Goal: Check status: Check status

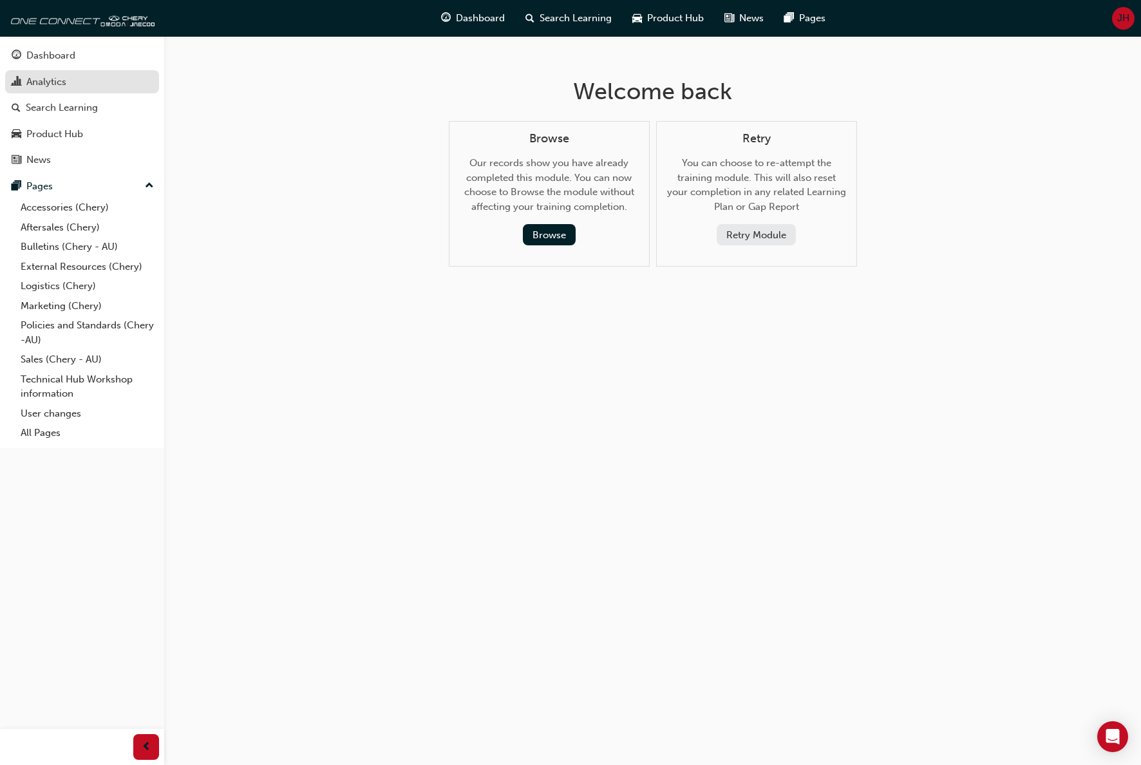
click at [36, 76] on div "Analytics" at bounding box center [46, 82] width 40 height 15
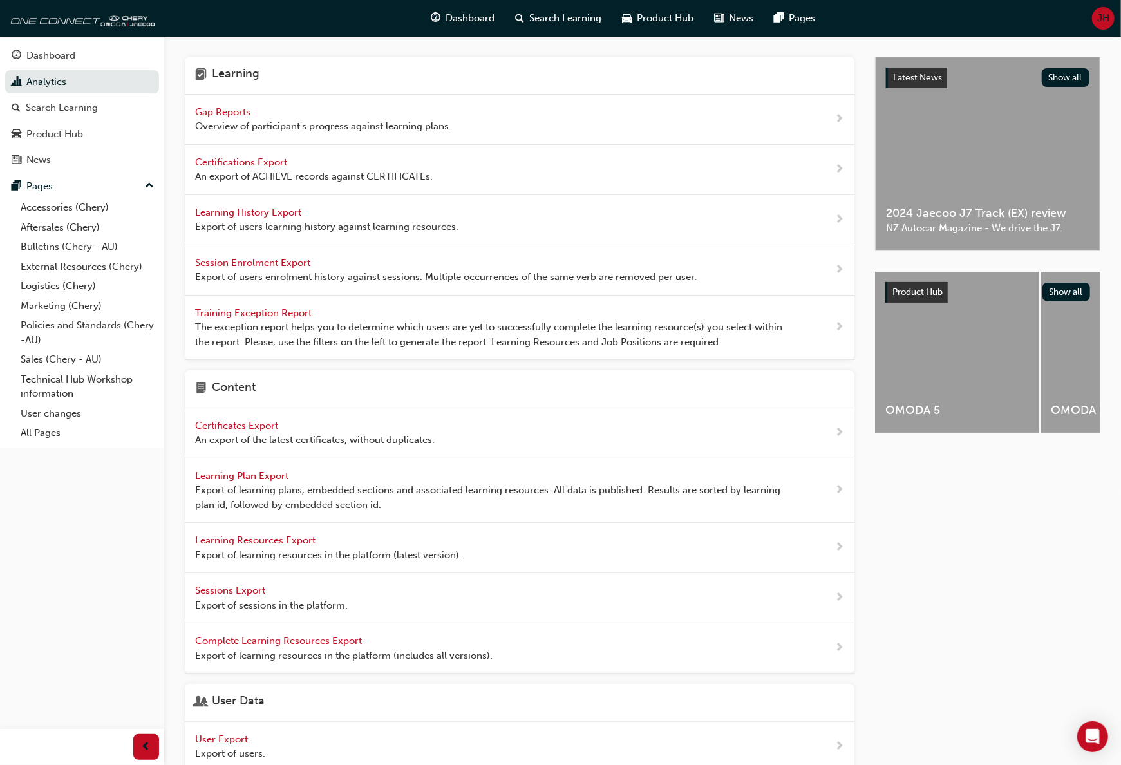
click at [227, 113] on span "Gap Reports" at bounding box center [224, 112] width 58 height 12
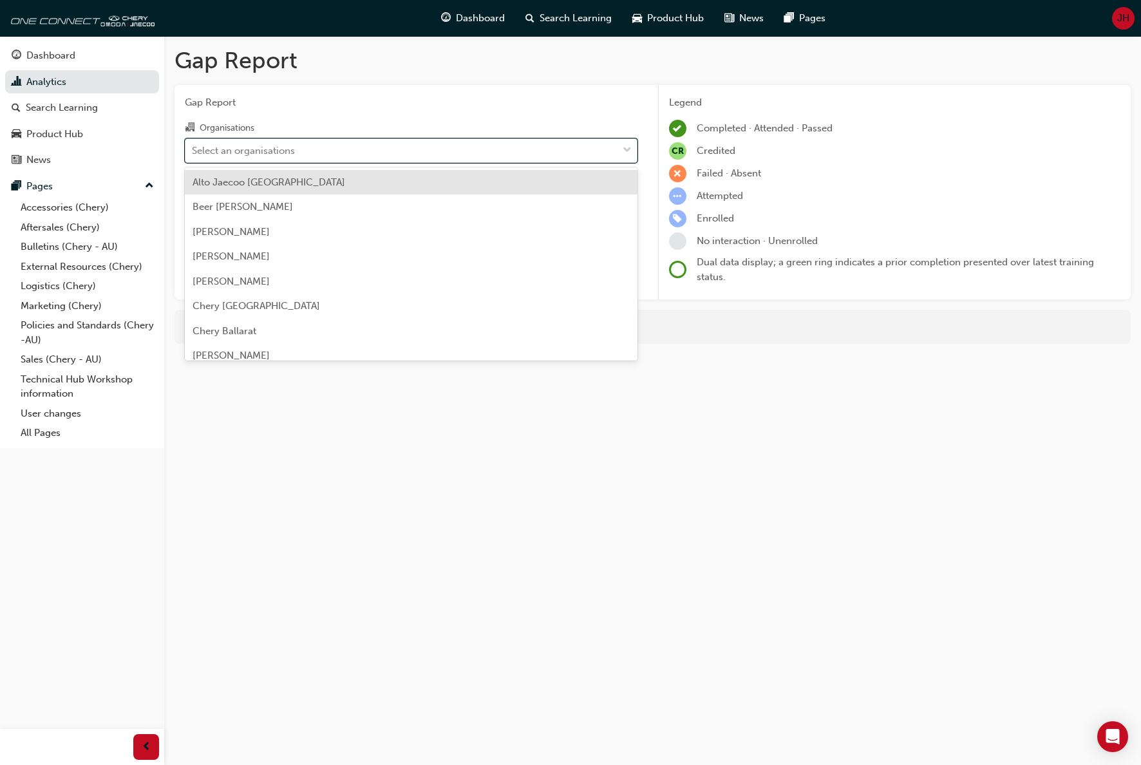
click at [626, 148] on span "down-icon" at bounding box center [627, 150] width 9 height 17
click at [193, 148] on input "Organisations option Alto Jaecoo [GEOGRAPHIC_DATA] focused, 1 of 154. 154 resul…" at bounding box center [192, 149] width 1 height 11
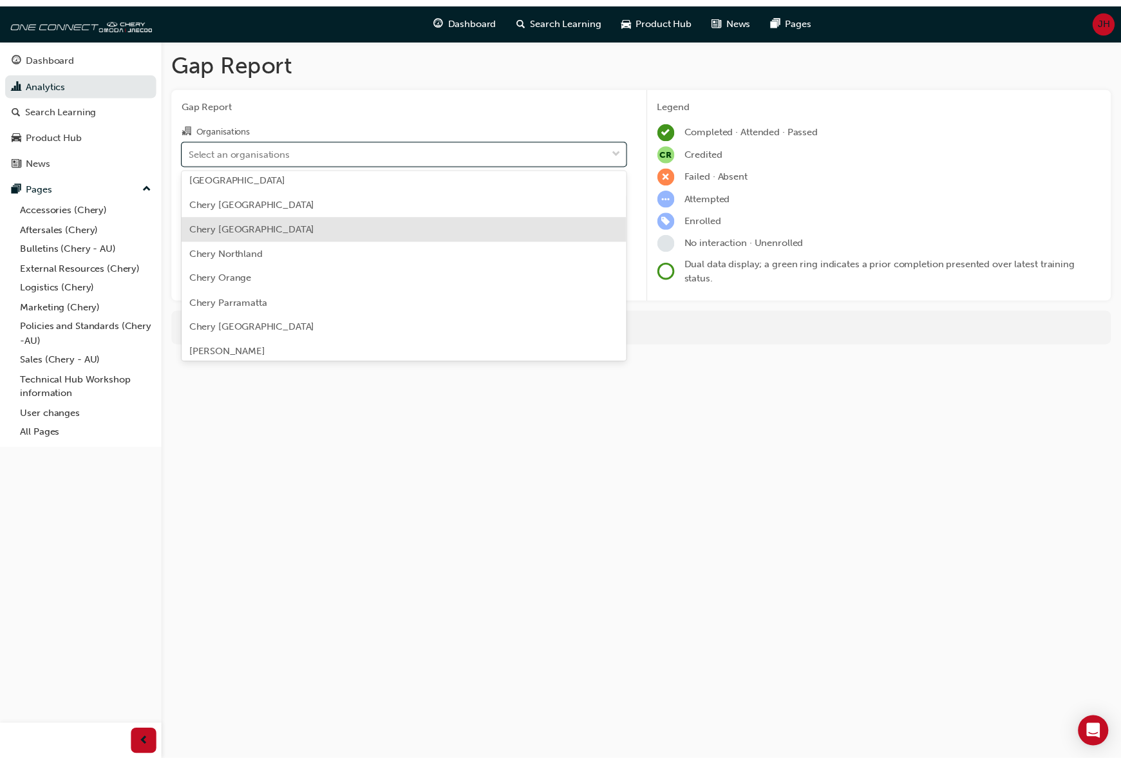
scroll to position [1674, 0]
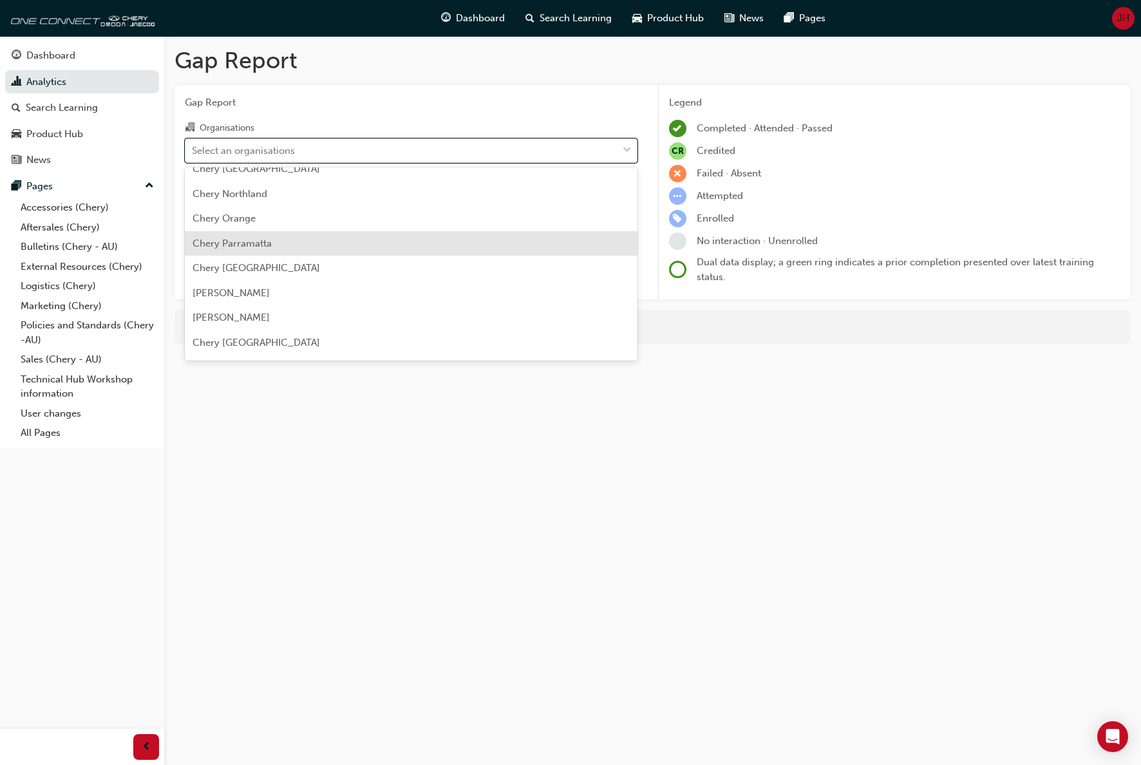
click at [459, 238] on div "Chery Parramatta" at bounding box center [411, 243] width 453 height 25
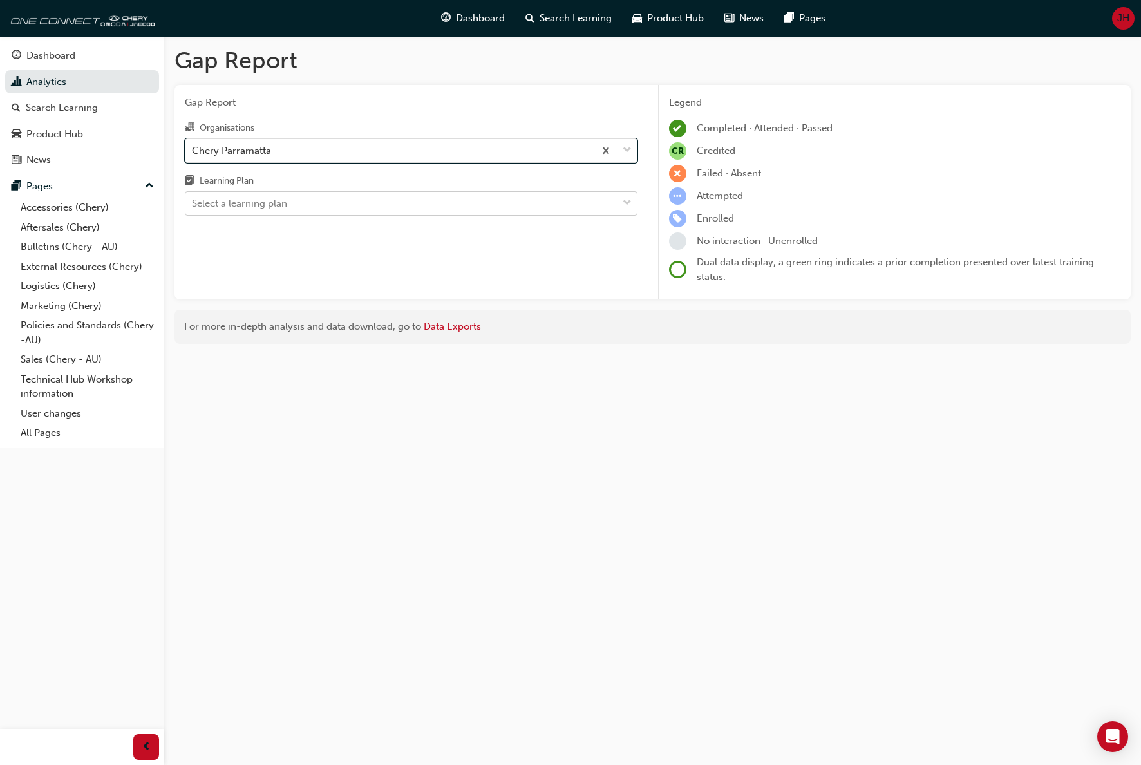
click at [632, 204] on div at bounding box center [626, 203] width 19 height 23
click at [193, 204] on input "Learning Plan Select a learning plan" at bounding box center [192, 203] width 1 height 11
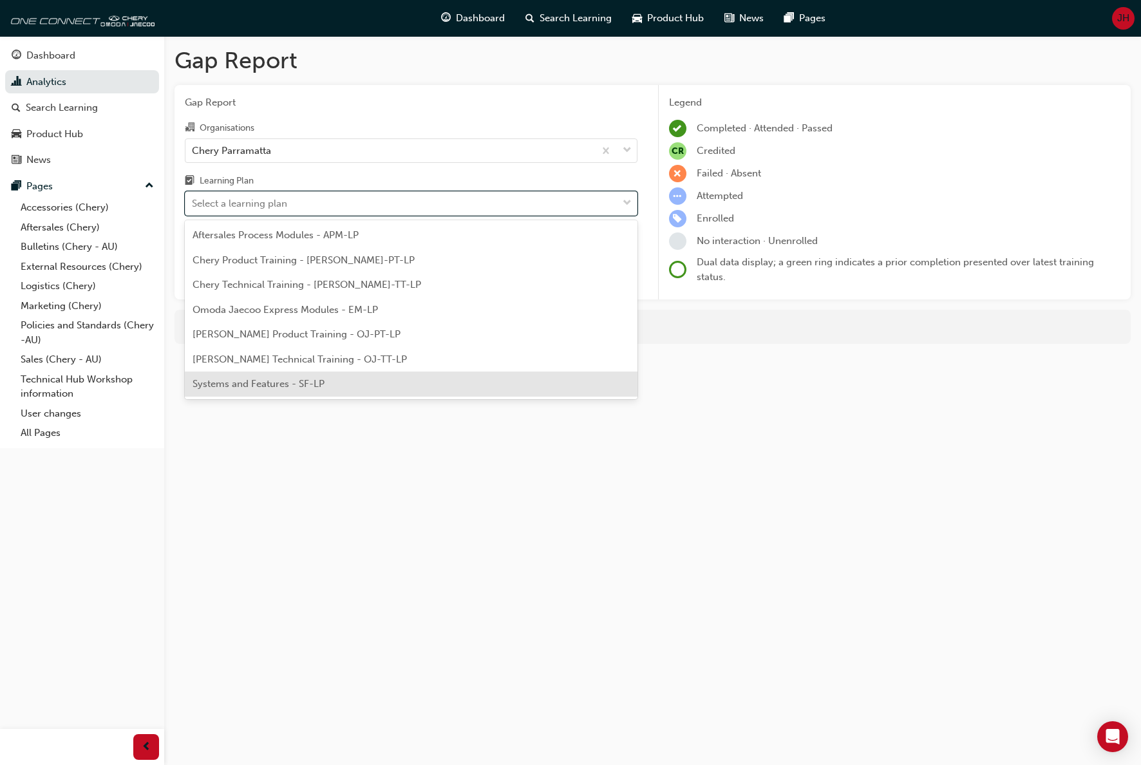
click at [392, 388] on div "Systems and Features - SF-LP" at bounding box center [411, 383] width 453 height 25
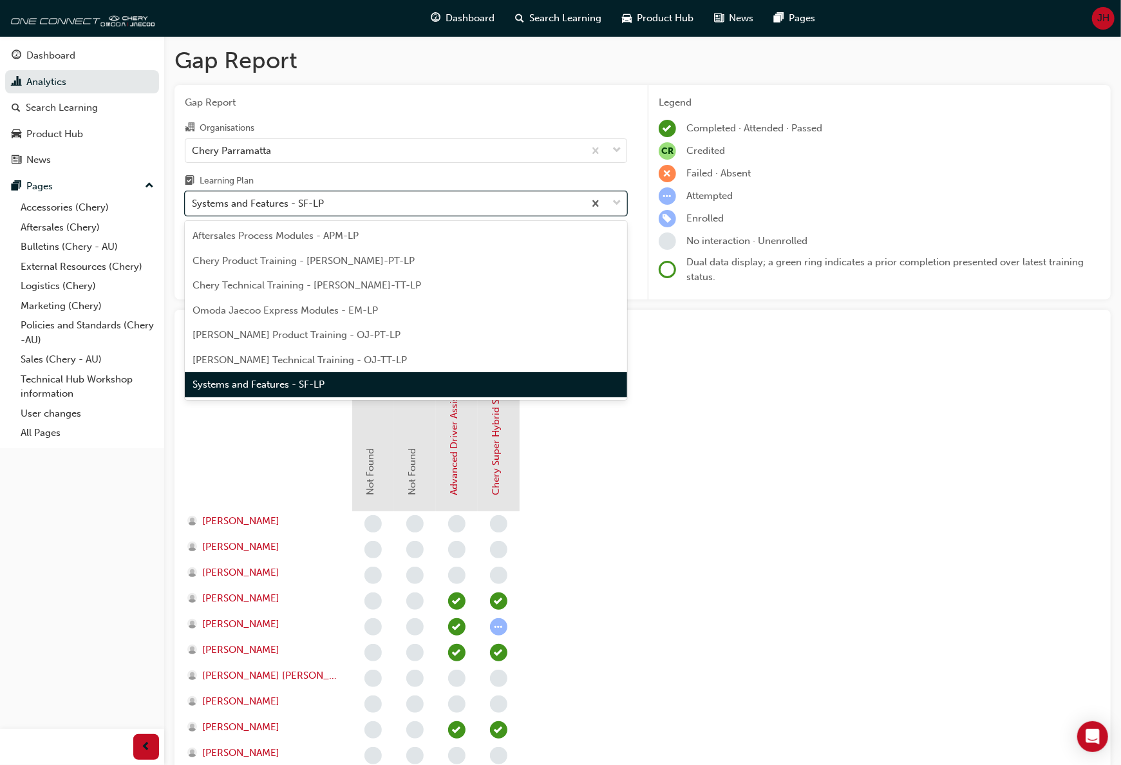
click at [616, 202] on span "down-icon" at bounding box center [616, 203] width 9 height 17
click at [193, 202] on input "Learning Plan option Systems and Features - SF-LP, selected. option Systems and…" at bounding box center [192, 203] width 1 height 11
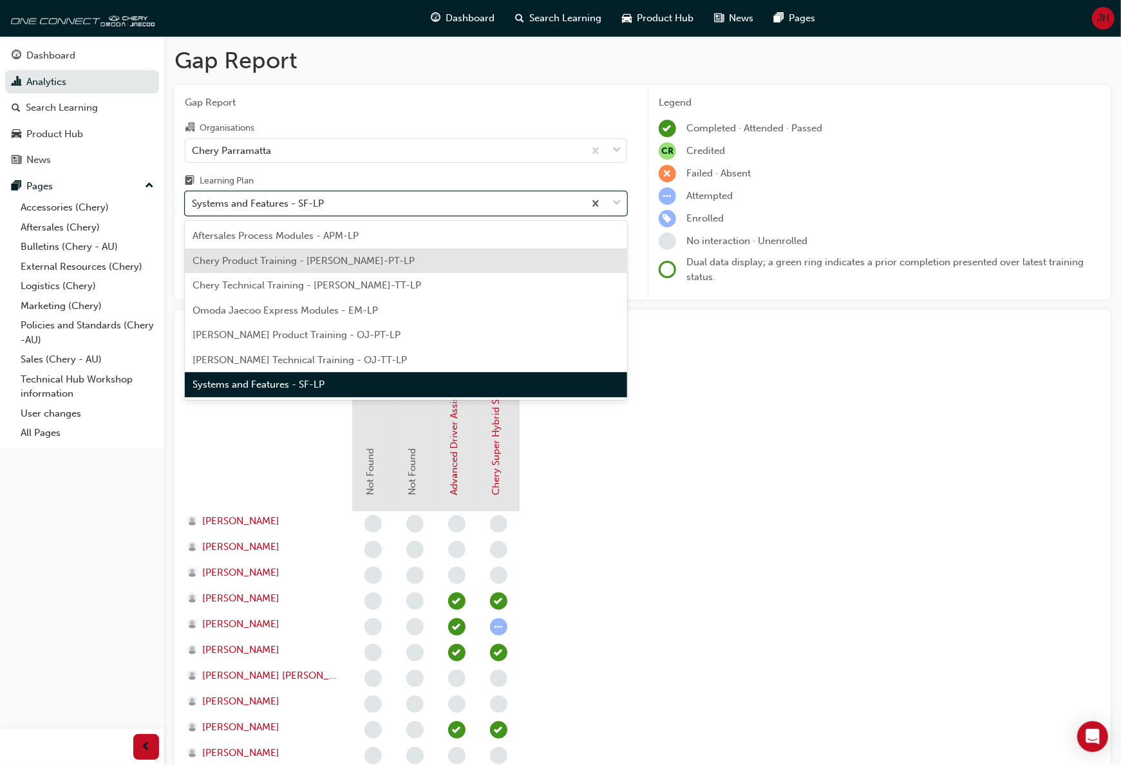
click at [433, 260] on div "Chery Product Training - [PERSON_NAME]-PT-LP" at bounding box center [406, 260] width 442 height 25
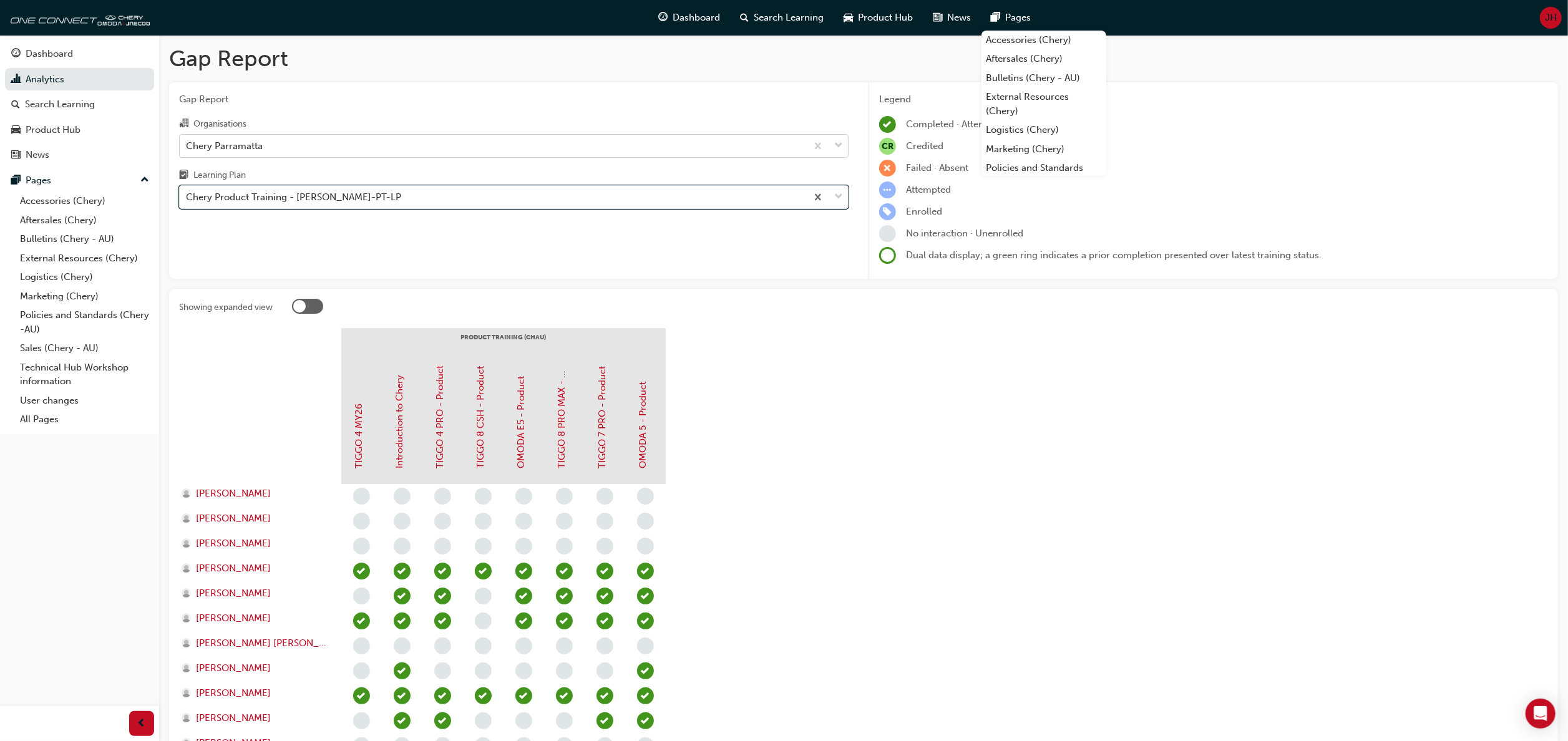
click at [842, 144] on span "down-icon" at bounding box center [838, 145] width 9 height 16
click at [187, 144] on input "Organisations Chery Parramatta" at bounding box center [186, 144] width 1 height 11
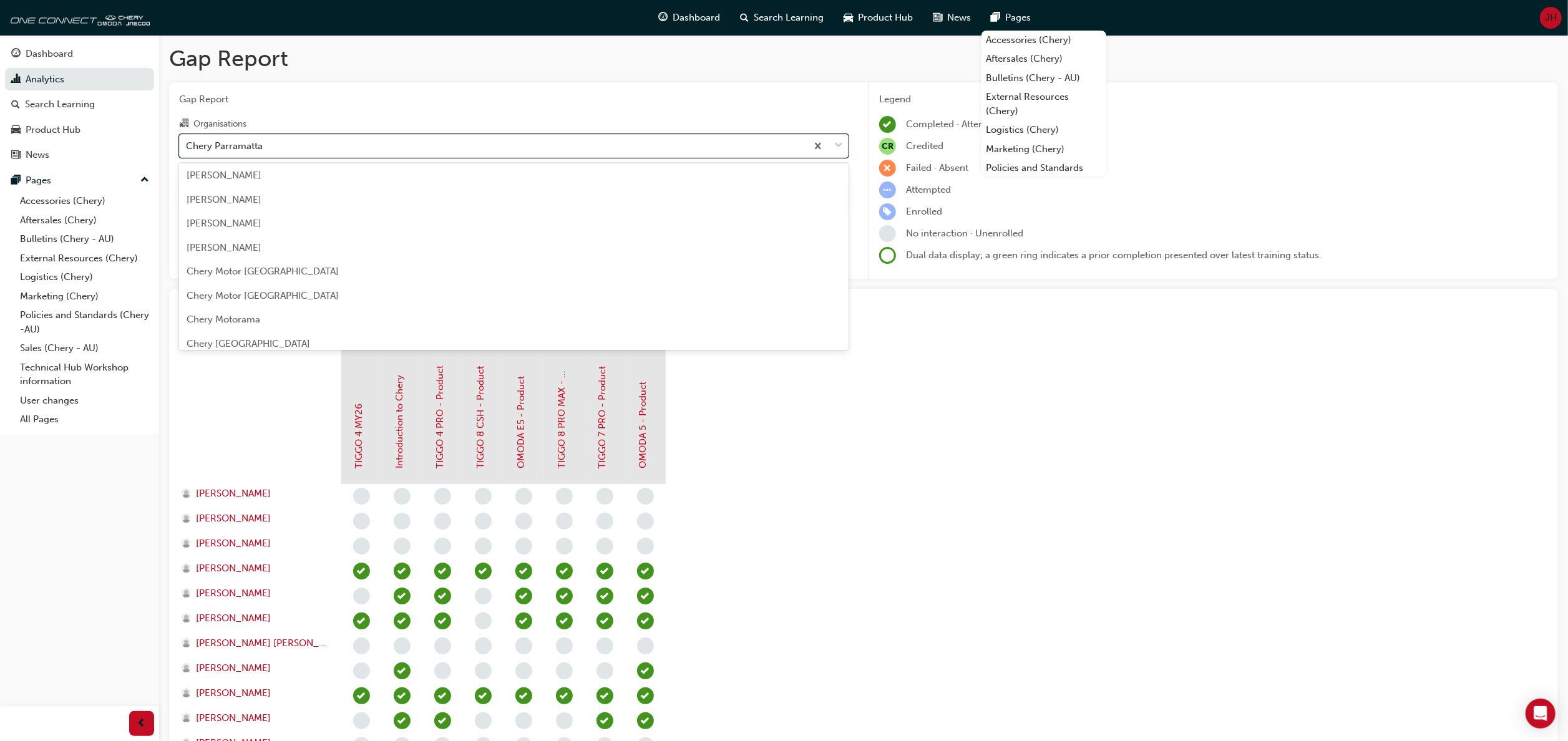
scroll to position [1372, 0]
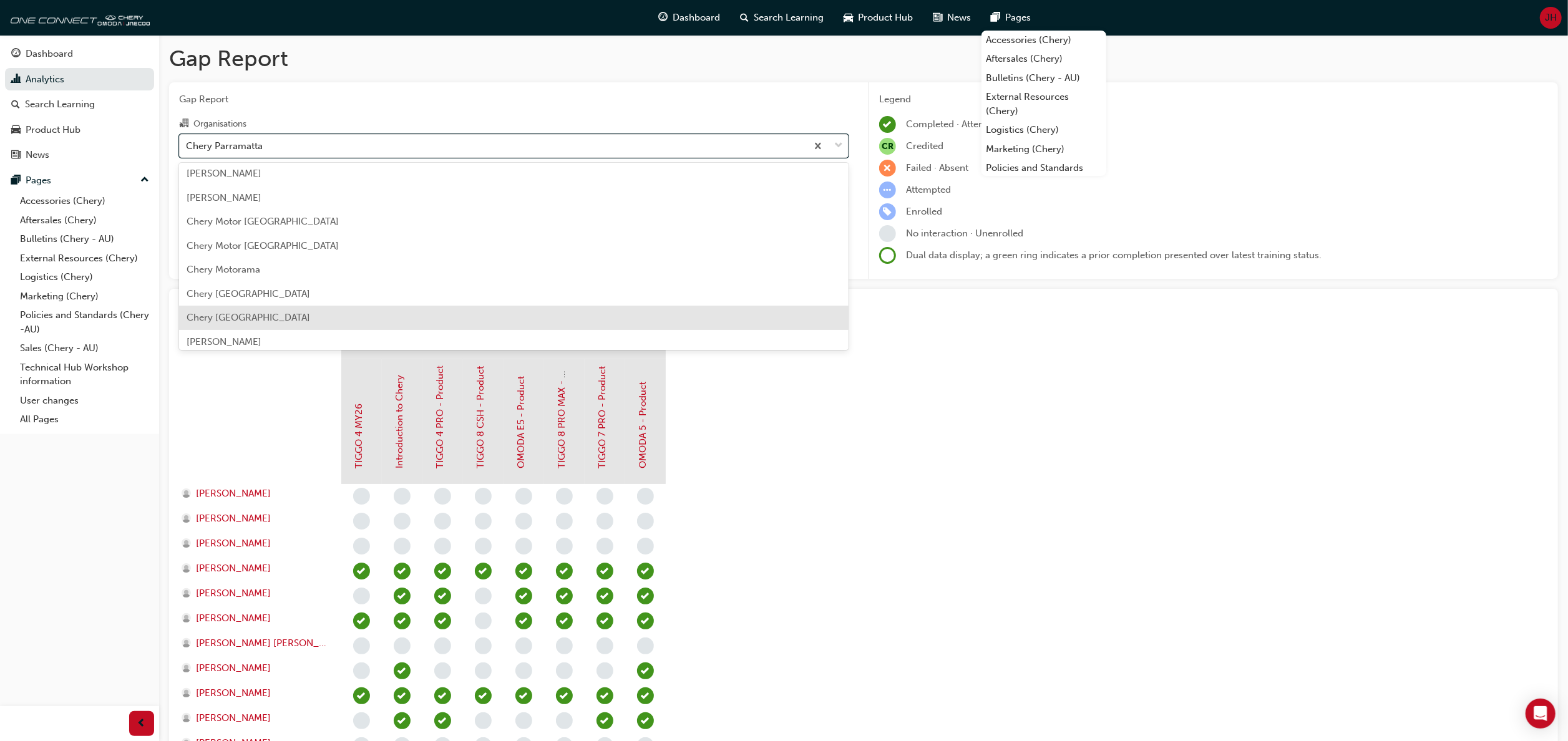
click at [326, 313] on div "Chery [GEOGRAPHIC_DATA]" at bounding box center [514, 317] width 670 height 24
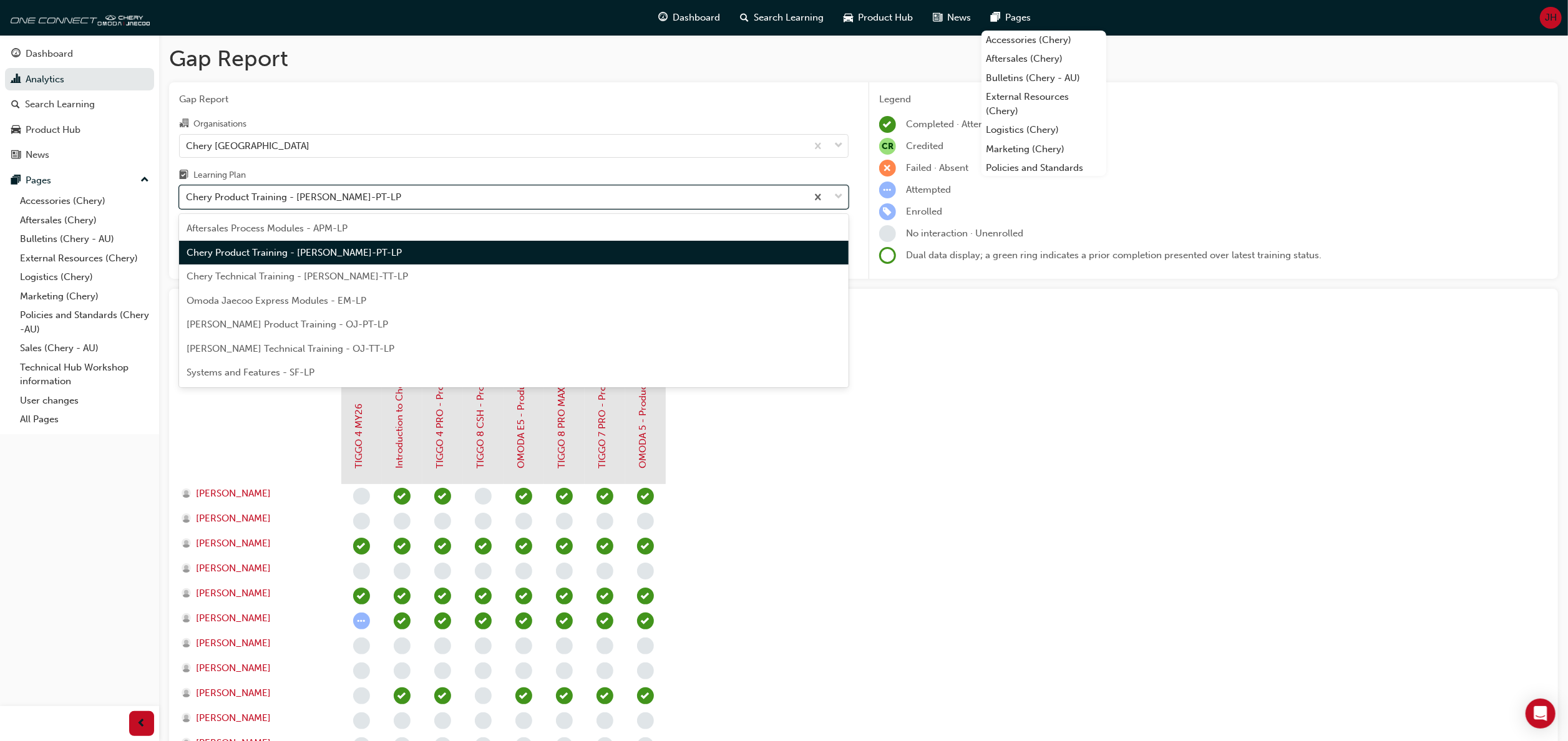
click at [837, 194] on span "down-icon" at bounding box center [838, 197] width 9 height 16
click at [187, 194] on input "Learning Plan option Chery Product Training - [PERSON_NAME]-PT-LP, selected. op…" at bounding box center [186, 197] width 1 height 11
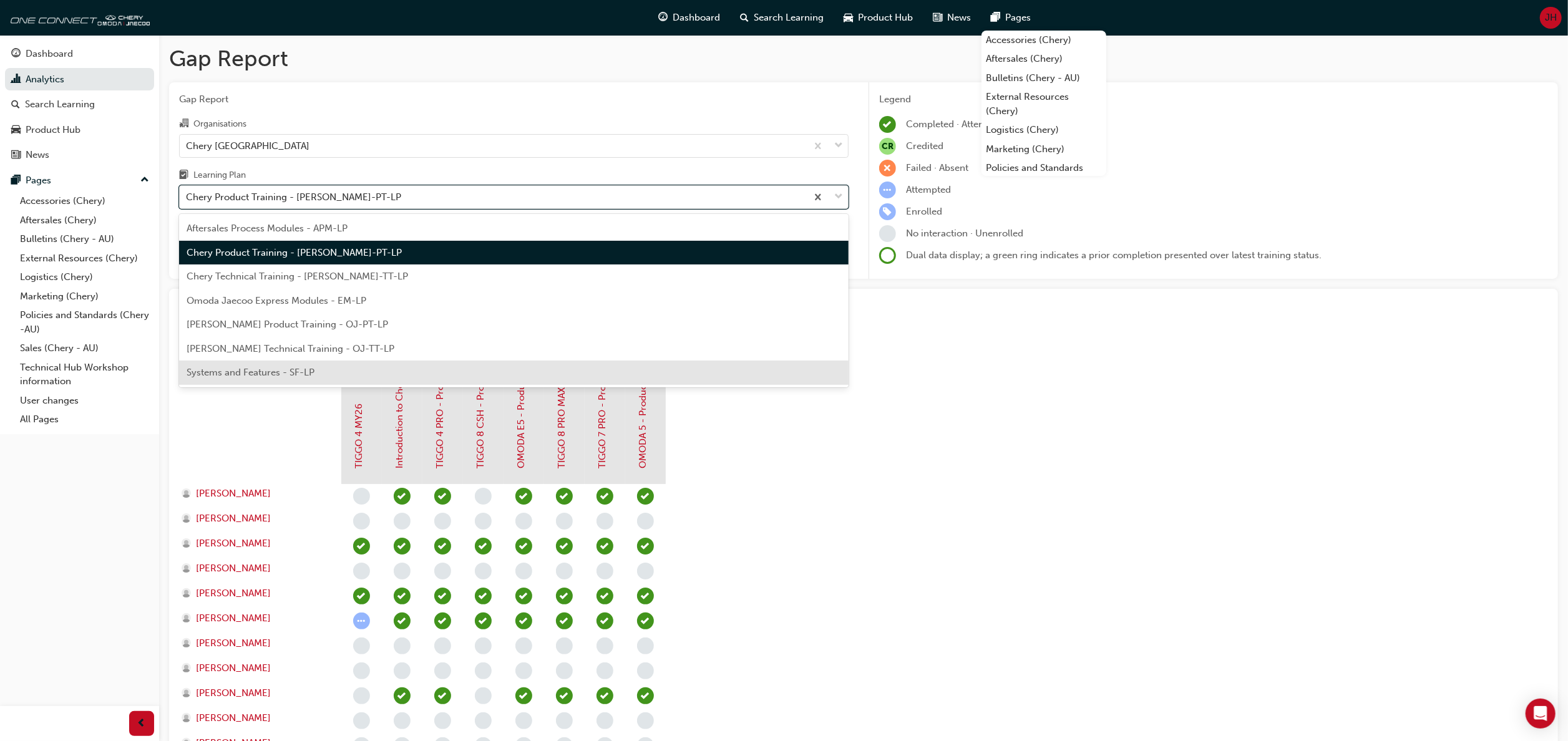
click at [542, 369] on div "Systems and Features - SF-LP" at bounding box center [514, 372] width 670 height 24
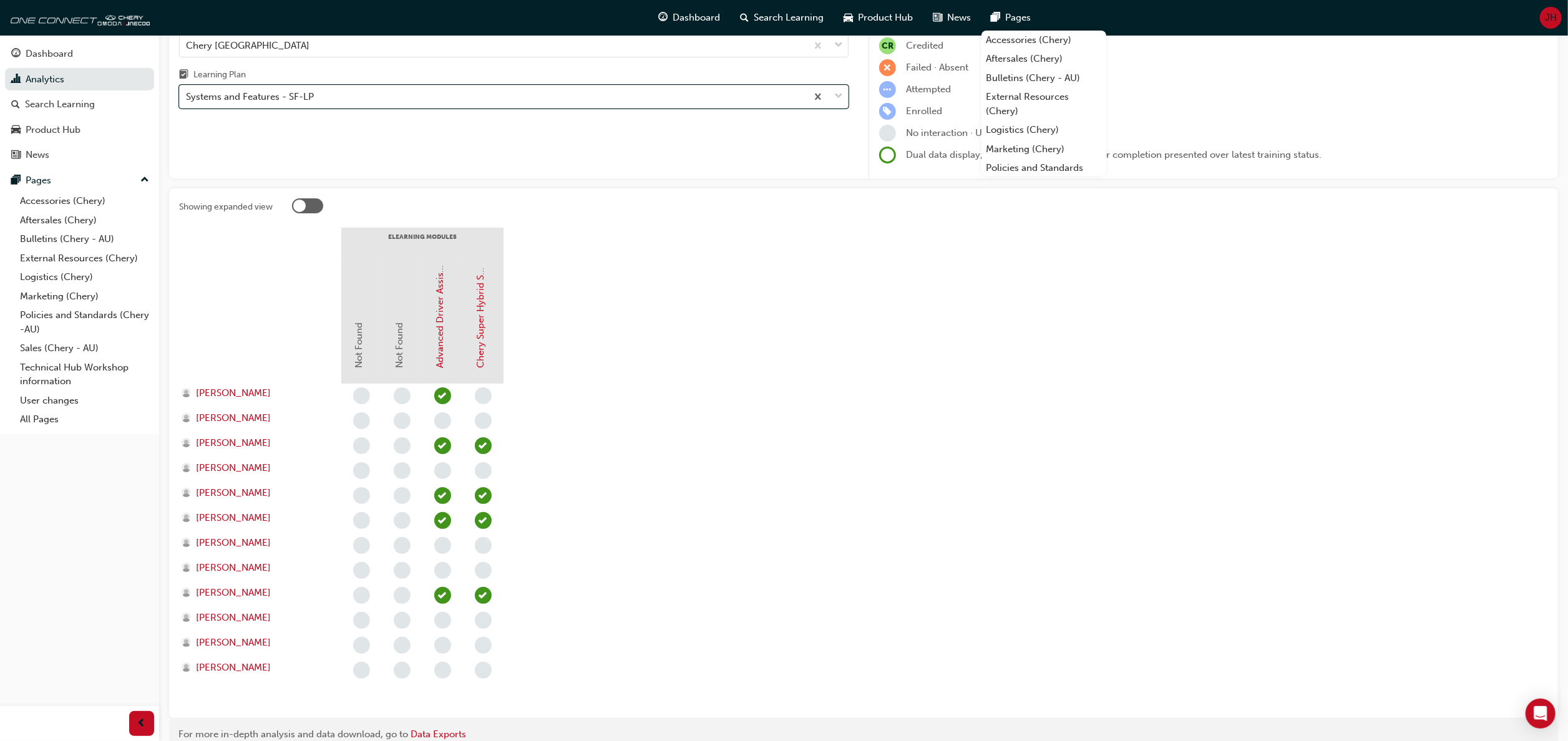
scroll to position [161, 0]
